Goal: Navigation & Orientation: Find specific page/section

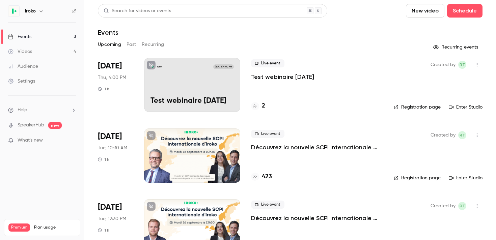
click at [38, 55] on link "Videos 4" at bounding box center [42, 51] width 84 height 15
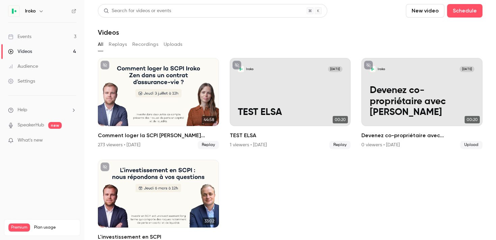
click at [40, 40] on link "Events 3" at bounding box center [42, 36] width 84 height 15
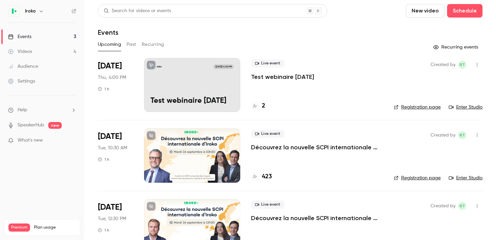
scroll to position [25, 0]
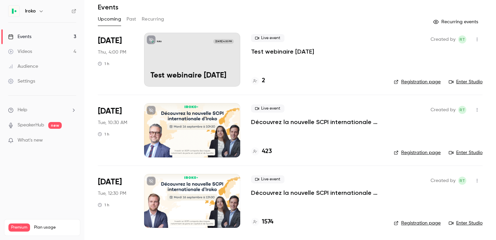
click at [114, 183] on span "[DATE]" at bounding box center [110, 182] width 24 height 11
